Goal: Transaction & Acquisition: Book appointment/travel/reservation

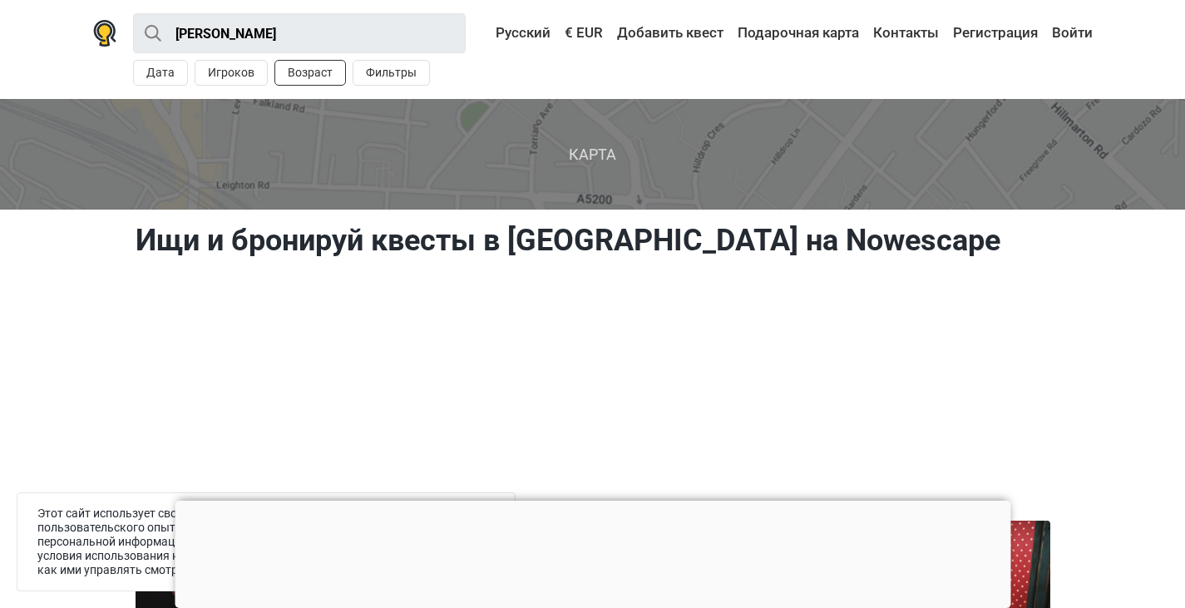
click at [322, 70] on button "Возраст" at bounding box center [310, 73] width 72 height 26
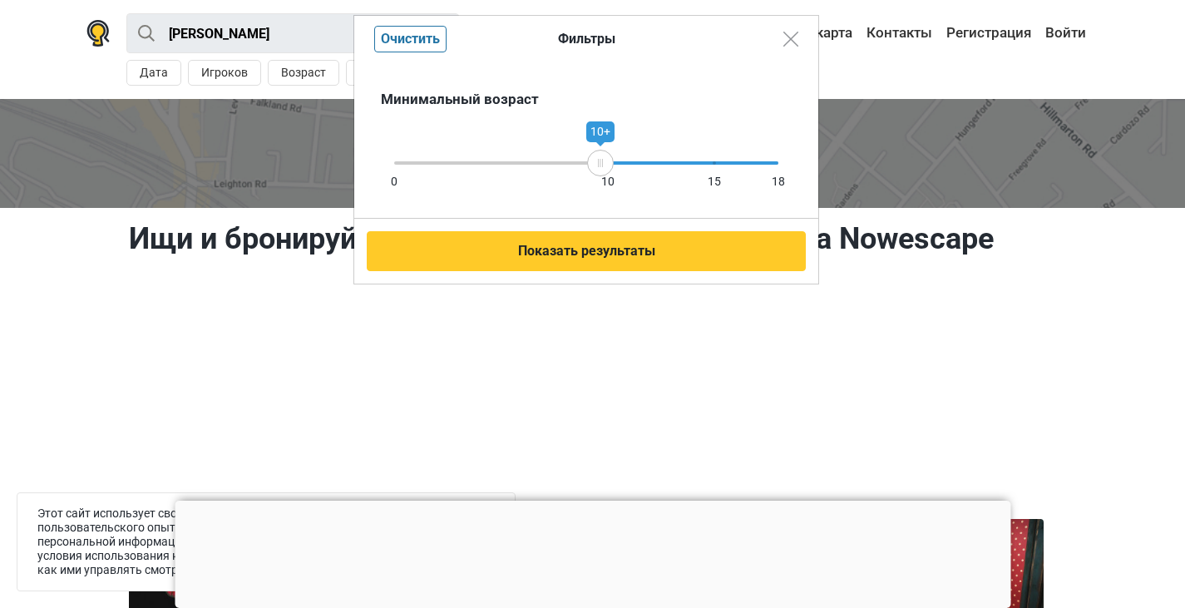
drag, startPoint x: 777, startPoint y: 175, endPoint x: 600, endPoint y: 183, distance: 176.4
click at [600, 165] on div "0 10 15 18 10+" at bounding box center [586, 162] width 384 height 3
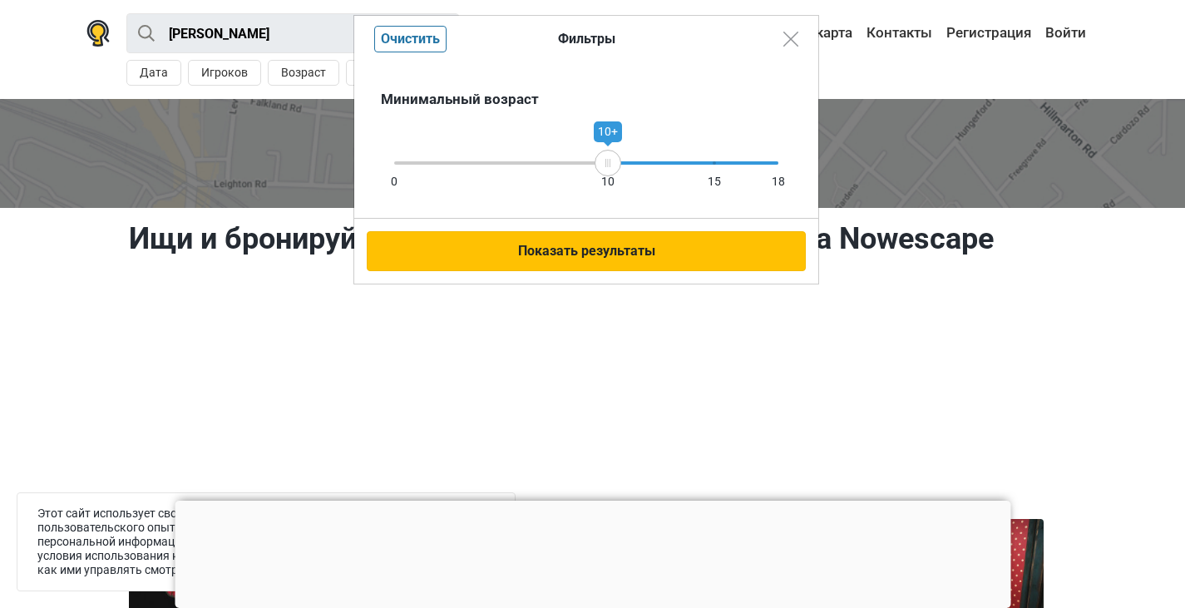
click at [605, 249] on button "Показать результаты" at bounding box center [586, 251] width 439 height 40
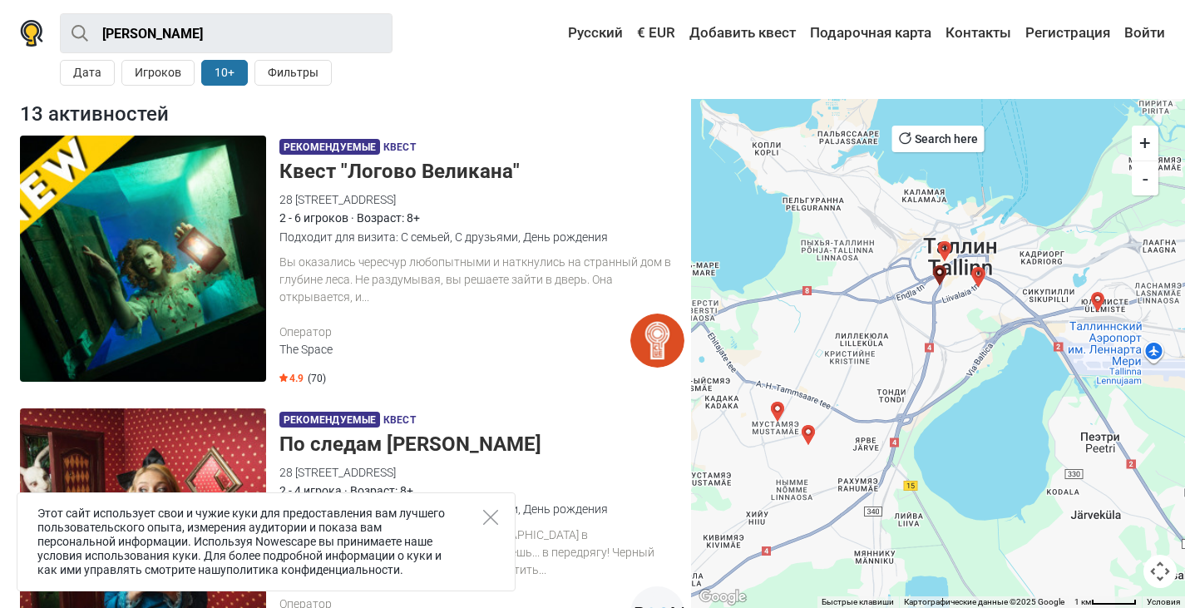
scroll to position [166, 0]
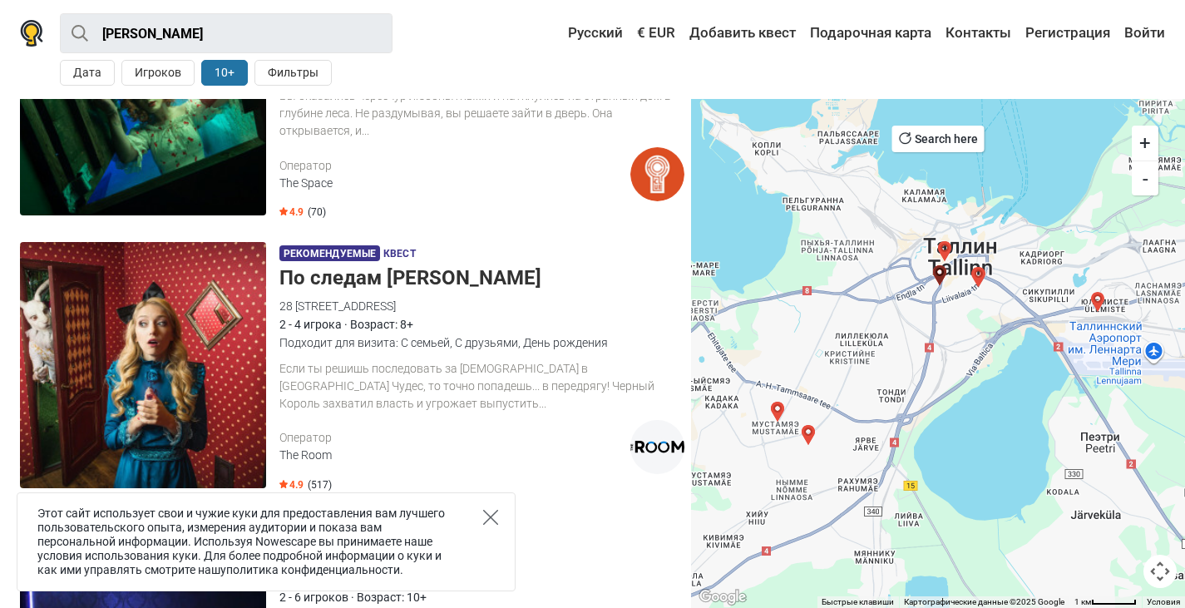
click at [496, 516] on icon "Close" at bounding box center [490, 517] width 15 height 15
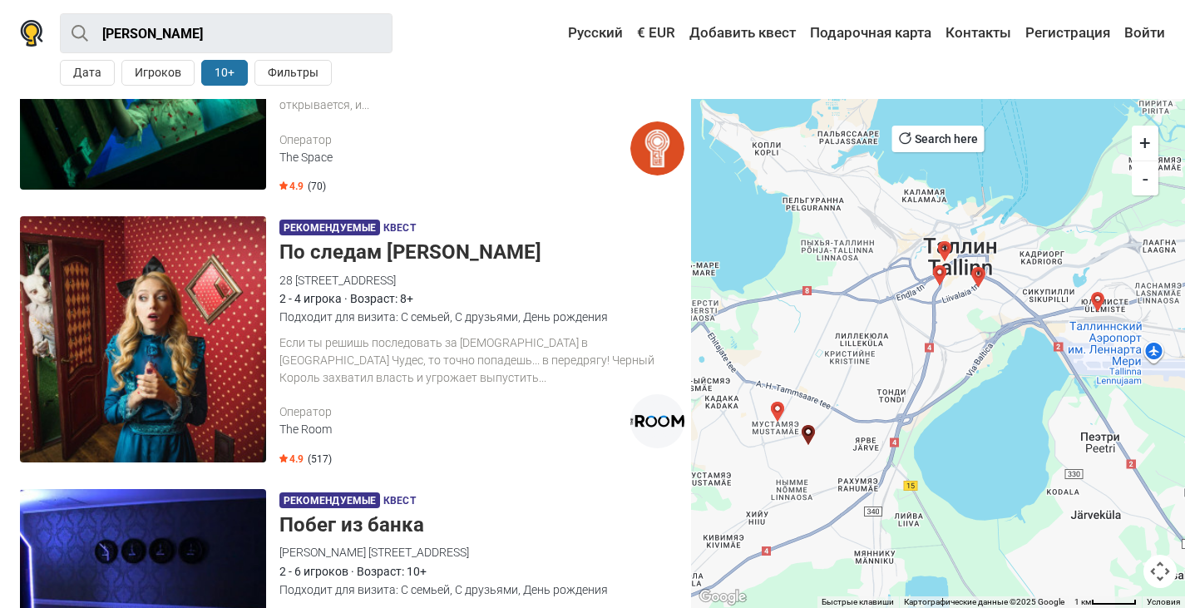
scroll to position [92, 0]
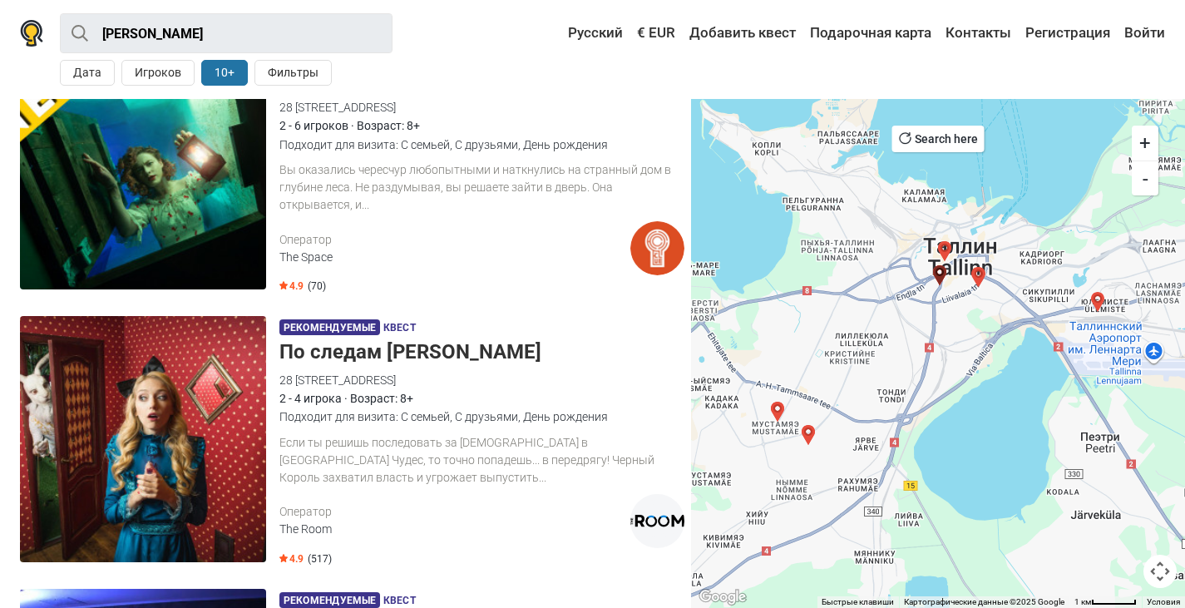
click at [424, 350] on h5 "По следам Алисы" at bounding box center [481, 352] width 405 height 24
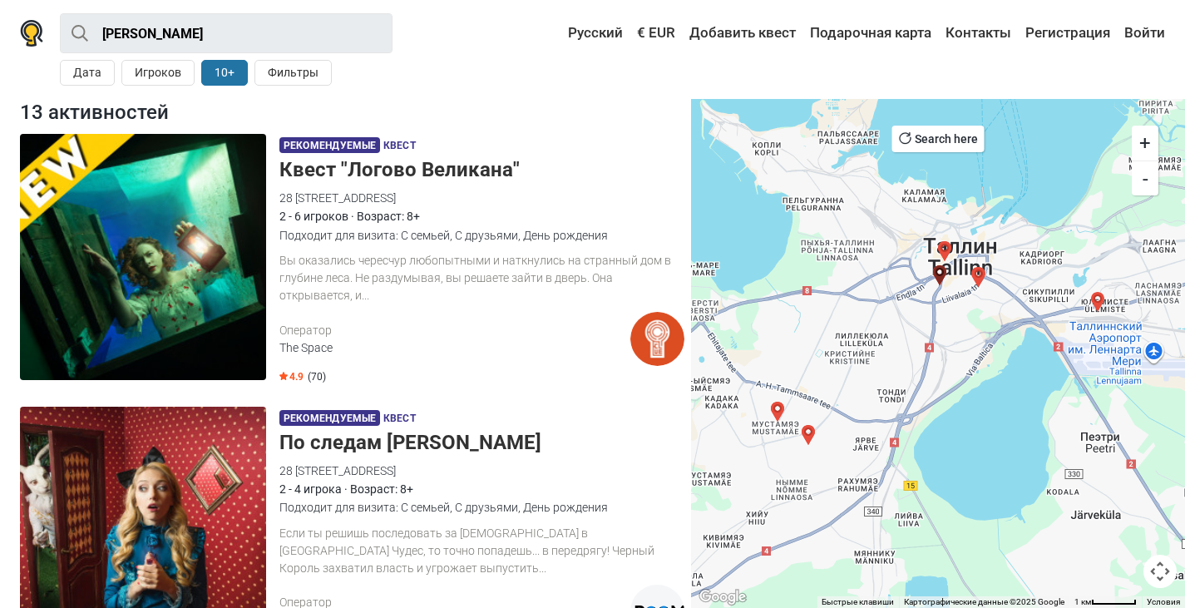
scroll to position [0, 0]
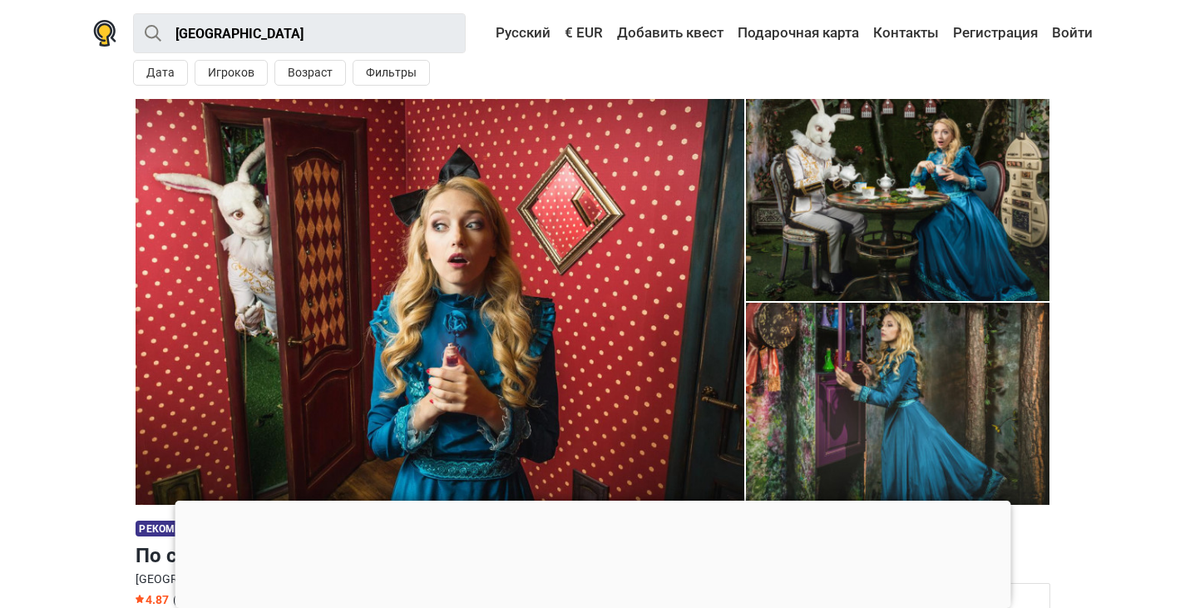
click at [590, 501] on div at bounding box center [593, 501] width 836 height 0
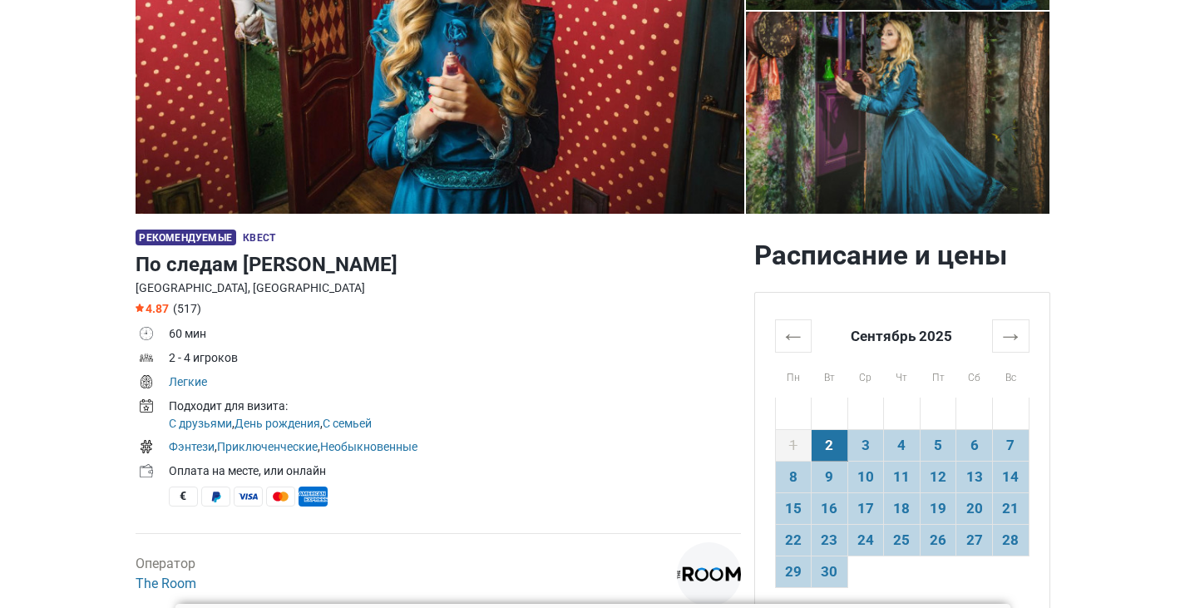
scroll to position [333, 0]
